Goal: Use online tool/utility: Utilize a website feature to perform a specific function

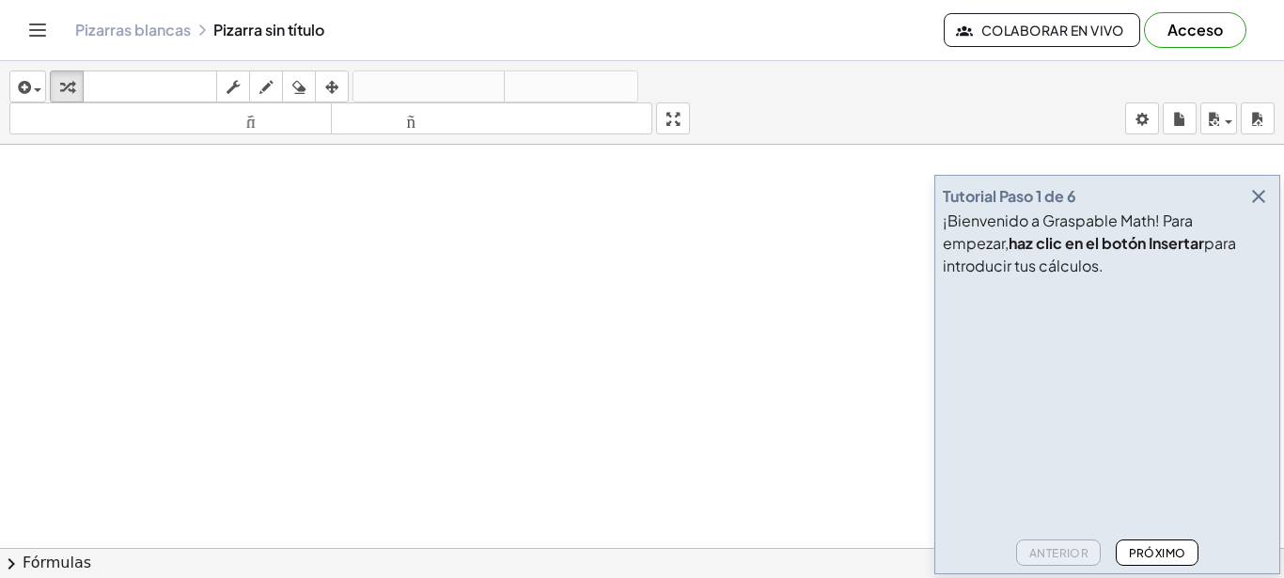
drag, startPoint x: 262, startPoint y: 231, endPoint x: 472, endPoint y: 287, distance: 216.8
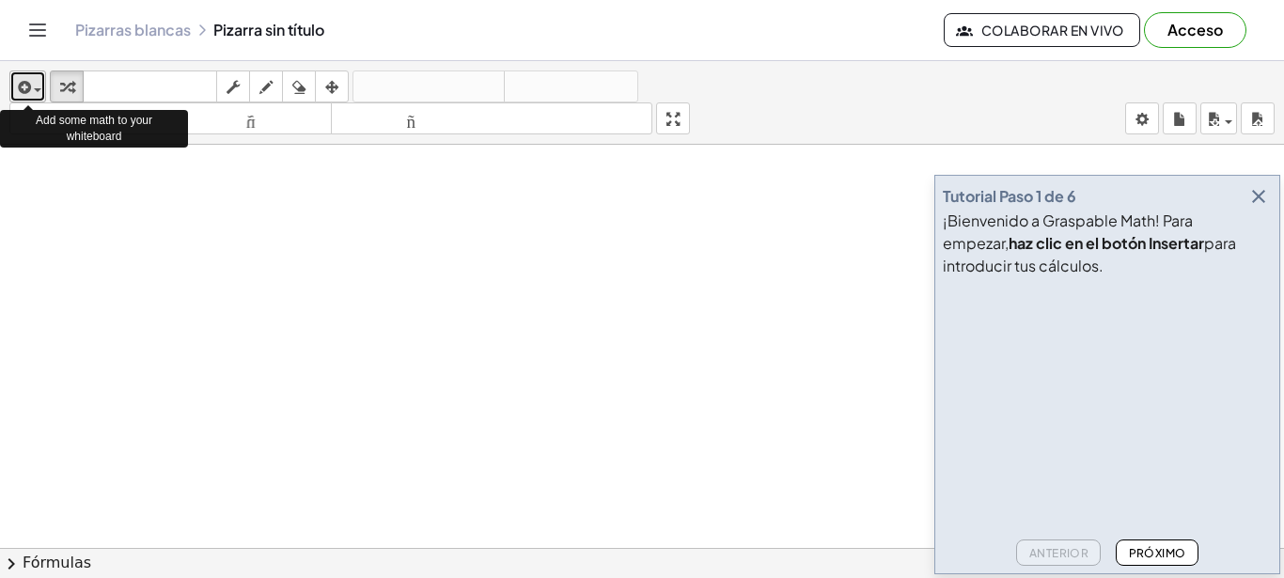
click at [30, 88] on icon "button" at bounding box center [22, 87] width 17 height 23
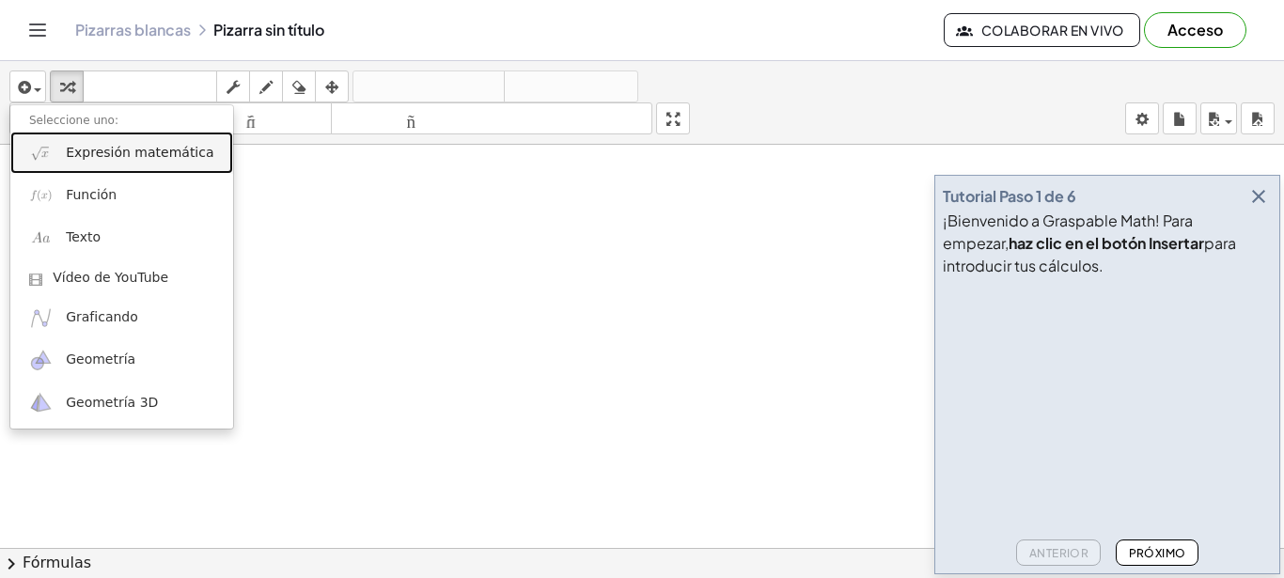
click at [46, 152] on img at bounding box center [41, 153] width 24 height 24
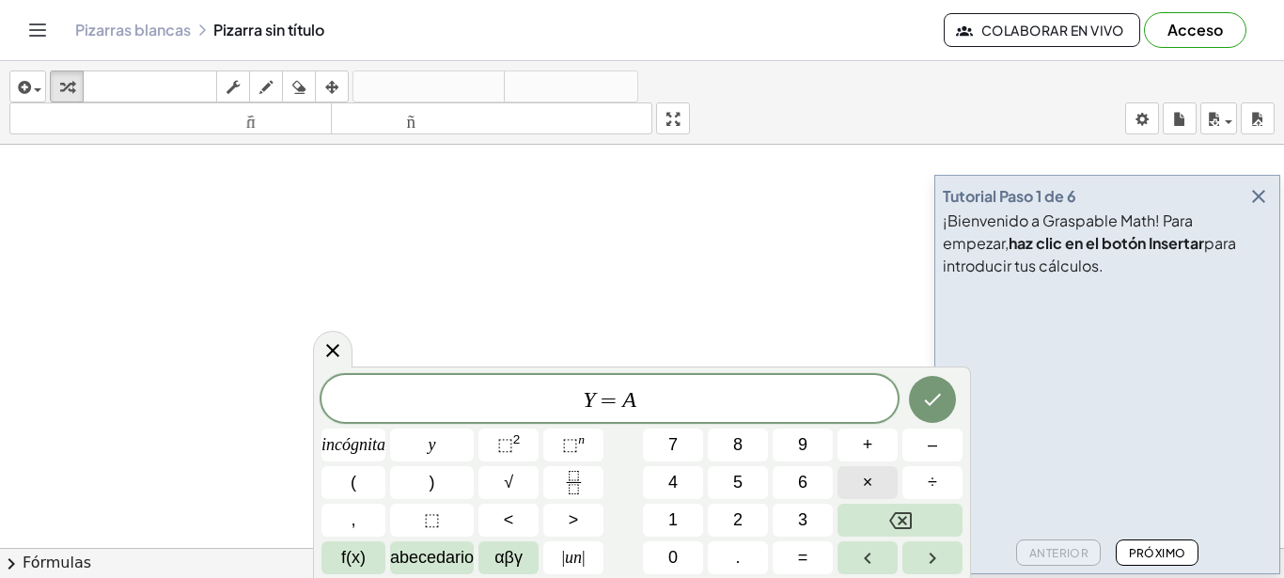
click at [861, 486] on button "×" at bounding box center [868, 482] width 60 height 33
click at [515, 440] on font "2" at bounding box center [517, 439] width 8 height 14
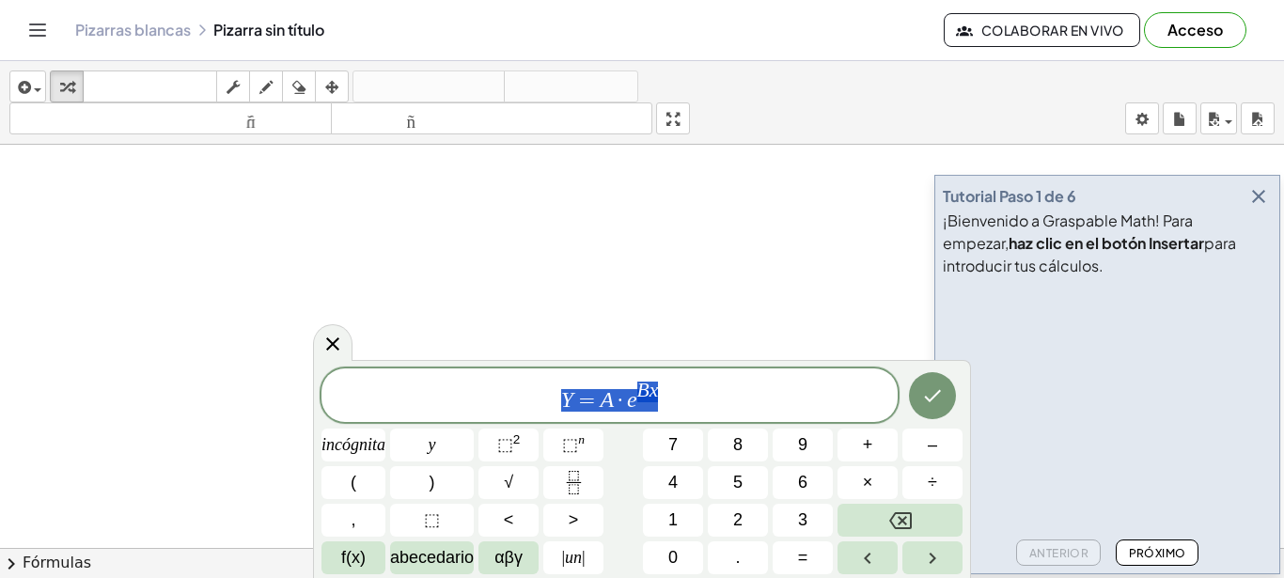
drag, startPoint x: 720, startPoint y: 404, endPoint x: 466, endPoint y: 397, distance: 253.9
click at [466, 397] on span "Y = A · e B x" at bounding box center [610, 397] width 576 height 34
drag, startPoint x: 600, startPoint y: 398, endPoint x: 647, endPoint y: 406, distance: 47.8
click at [647, 406] on span "Y = ​ A · e B x" at bounding box center [610, 397] width 576 height 34
click at [647, 406] on span "Y = A · e B ​ x" at bounding box center [610, 397] width 576 height 34
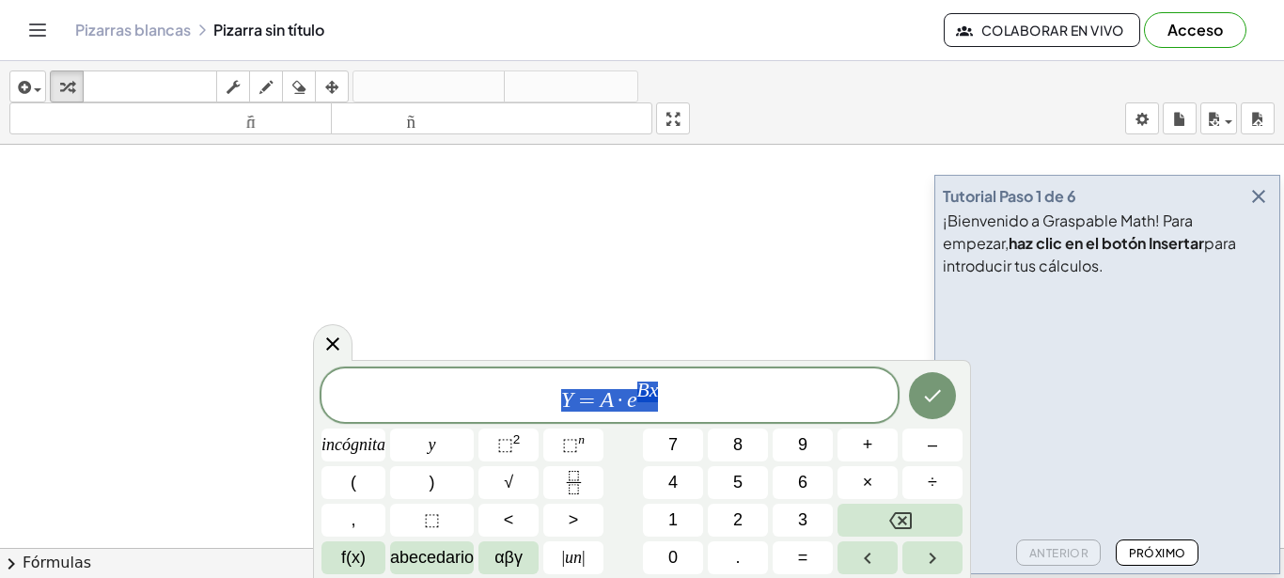
drag, startPoint x: 665, startPoint y: 400, endPoint x: 541, endPoint y: 400, distance: 124.1
click at [541, 400] on span "Y = A · e B x" at bounding box center [610, 397] width 576 height 34
drag, startPoint x: 571, startPoint y: 399, endPoint x: 667, endPoint y: 411, distance: 96.7
click at [667, 411] on span "Y ​ = A · e B x" at bounding box center [610, 397] width 576 height 34
drag, startPoint x: 667, startPoint y: 411, endPoint x: 564, endPoint y: 405, distance: 102.6
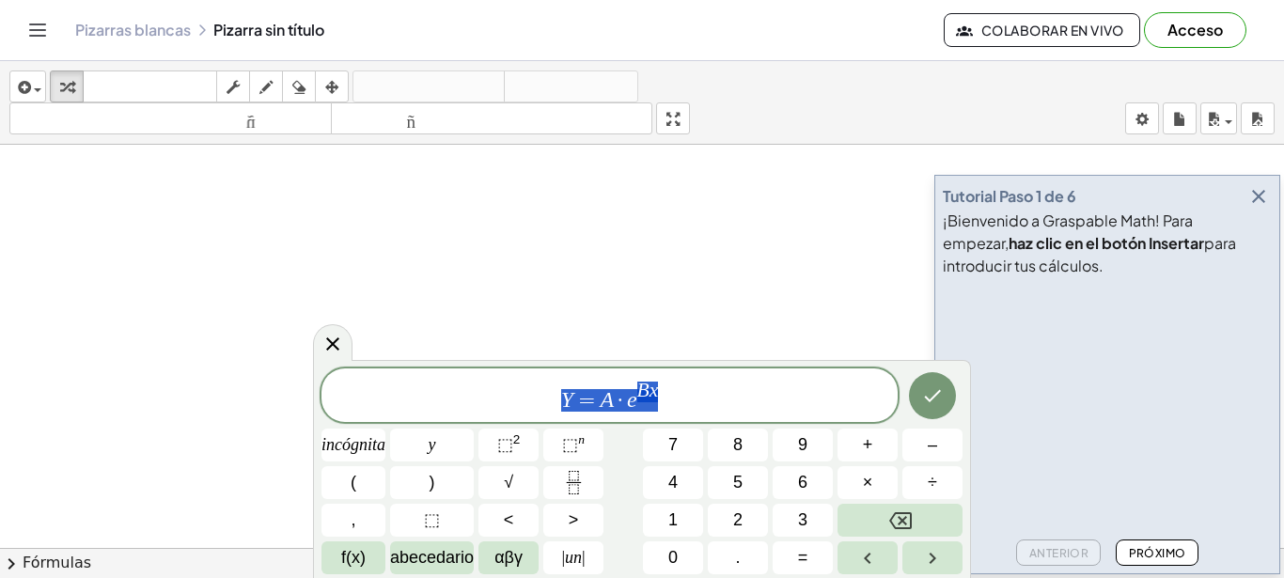
click at [564, 405] on span "Y = A · e B x" at bounding box center [610, 397] width 576 height 34
drag, startPoint x: 564, startPoint y: 405, endPoint x: 659, endPoint y: 404, distance: 95.0
